Goal: Task Accomplishment & Management: Manage account settings

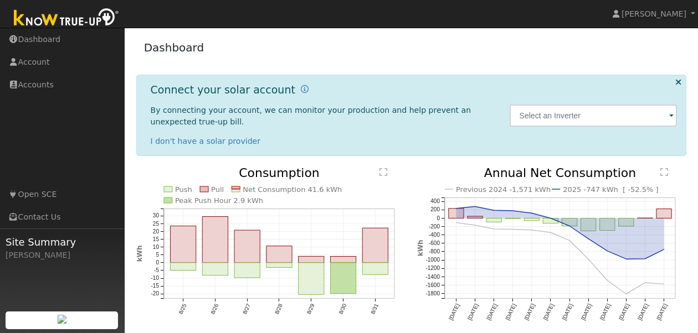
scroll to position [45, 0]
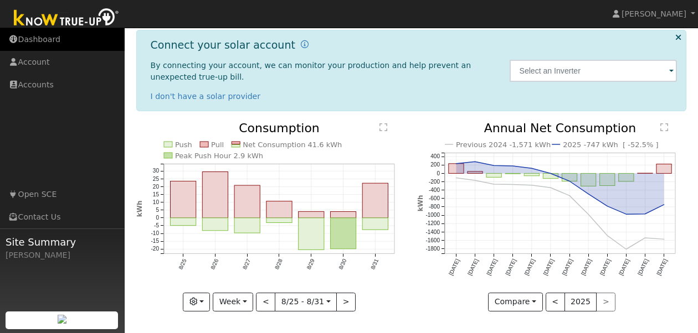
click at [33, 35] on link "Dashboard" at bounding box center [62, 39] width 125 height 23
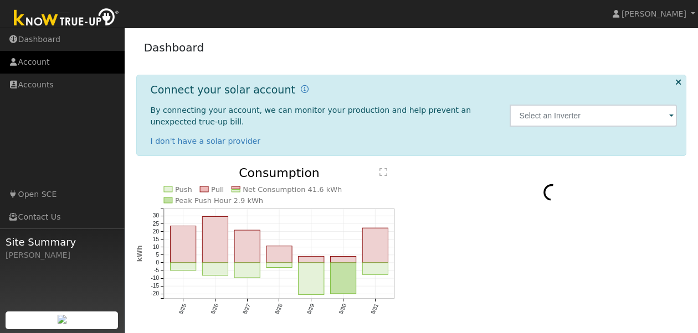
click at [34, 65] on link "Account" at bounding box center [62, 62] width 125 height 23
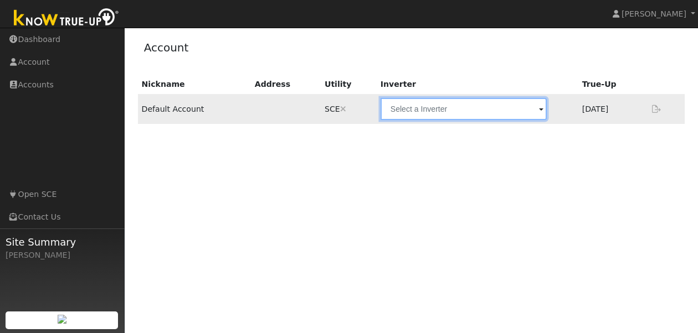
click at [440, 110] on input "text" at bounding box center [463, 109] width 166 height 22
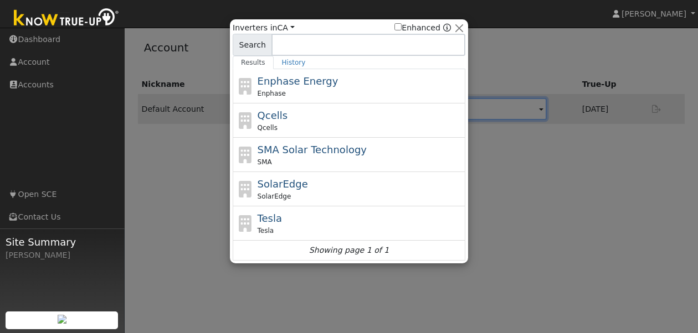
click at [474, 70] on div at bounding box center [349, 166] width 698 height 333
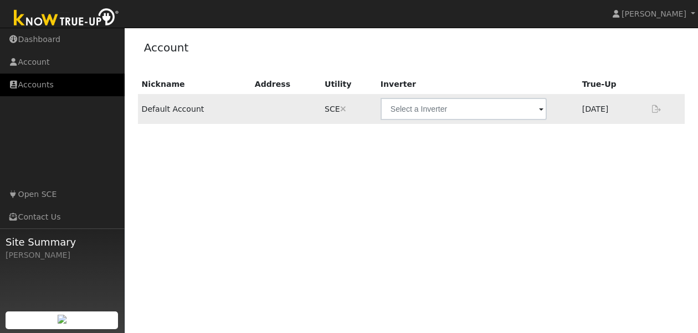
click at [49, 81] on link "Accounts" at bounding box center [62, 85] width 125 height 23
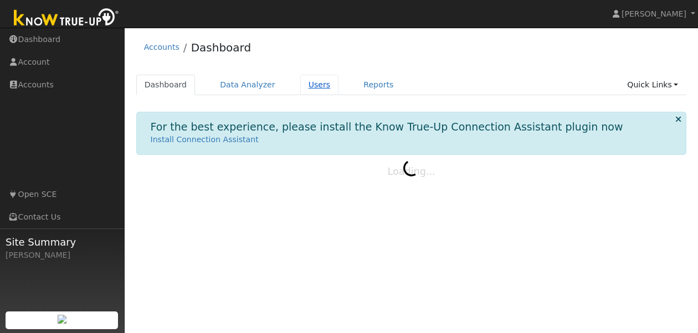
click at [304, 87] on link "Users" at bounding box center [319, 85] width 39 height 20
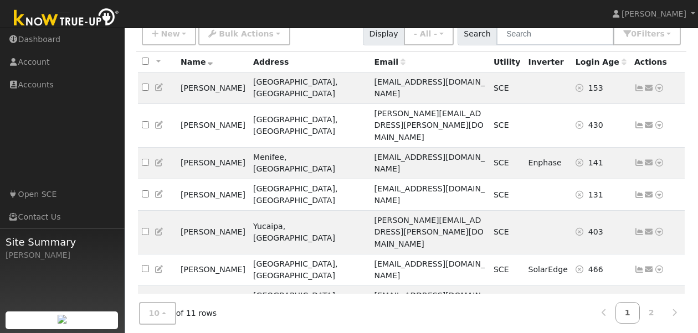
scroll to position [91, 0]
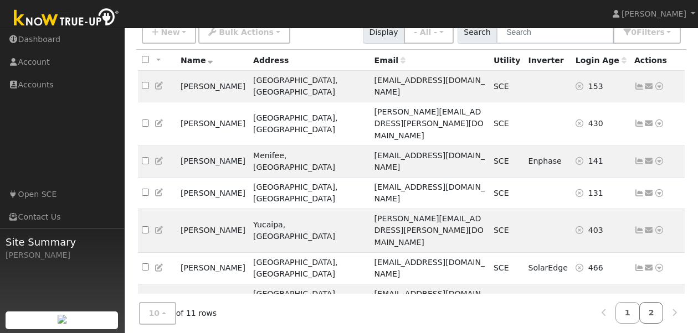
click at [658, 306] on link "2" at bounding box center [651, 313] width 24 height 22
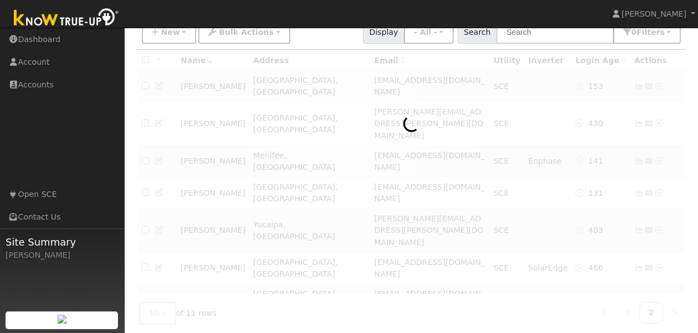
scroll to position [53, 0]
